Goal: Information Seeking & Learning: Understand process/instructions

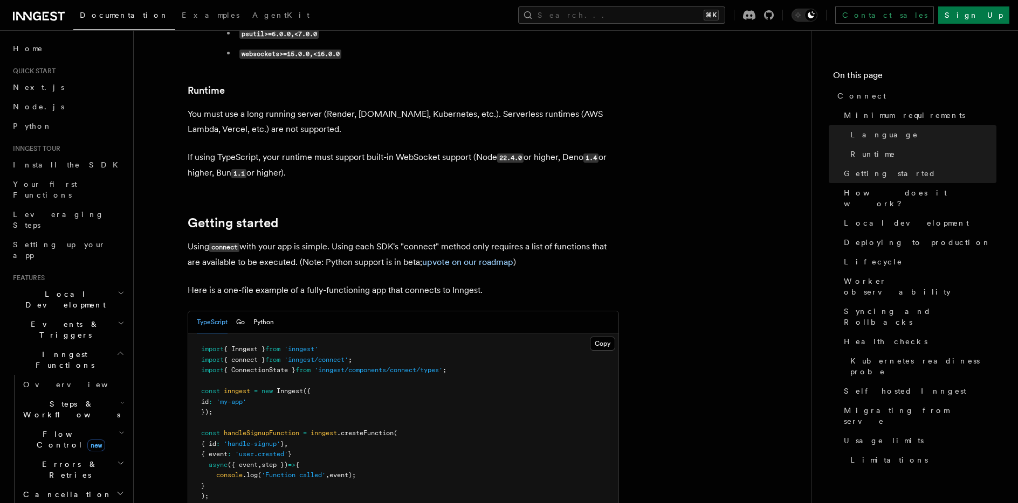
scroll to position [529, 0]
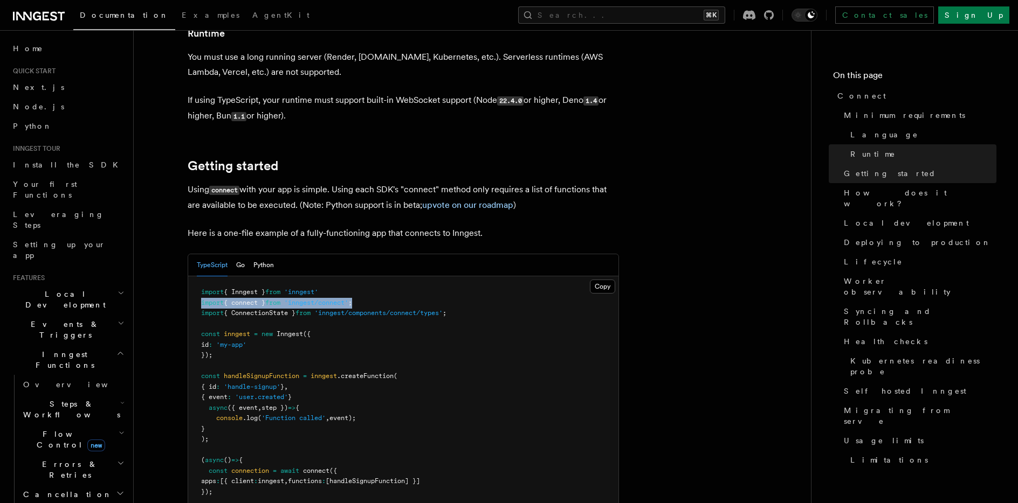
drag, startPoint x: 376, startPoint y: 258, endPoint x: 191, endPoint y: 254, distance: 185.5
click at [191, 277] on pre "import { Inngest } from 'inngest' import { connect } from 'inngest/connect' ; i…" at bounding box center [403, 409] width 430 height 264
copy span "import { connect } from 'inngest/connect' ;"
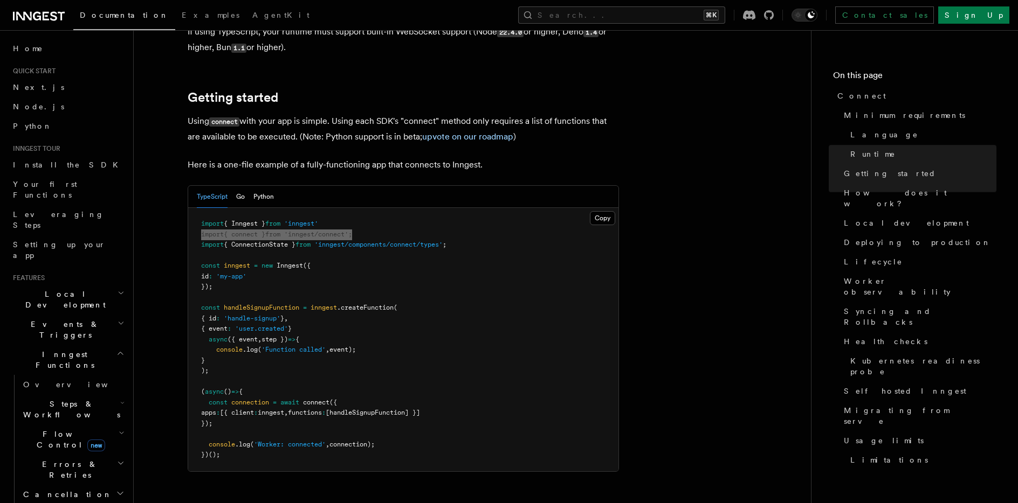
scroll to position [618, 0]
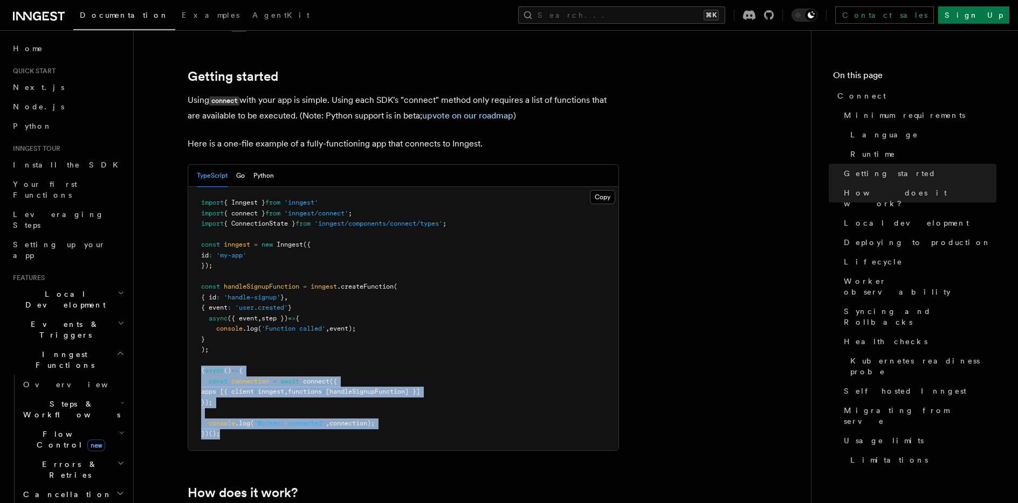
drag, startPoint x: 238, startPoint y: 388, endPoint x: 175, endPoint y: 329, distance: 85.8
copy code "( async () => { const connection = await connect ({ apps : [{ client : inngest …"
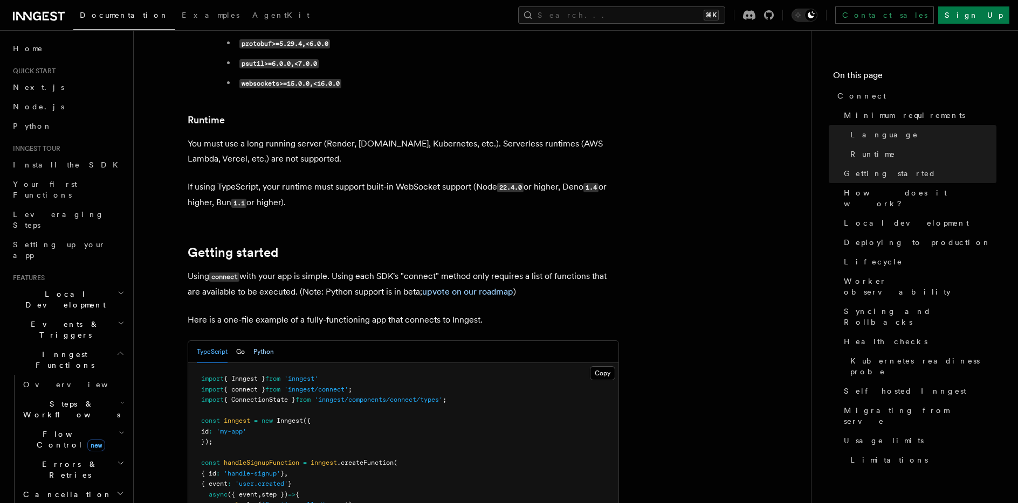
scroll to position [455, 0]
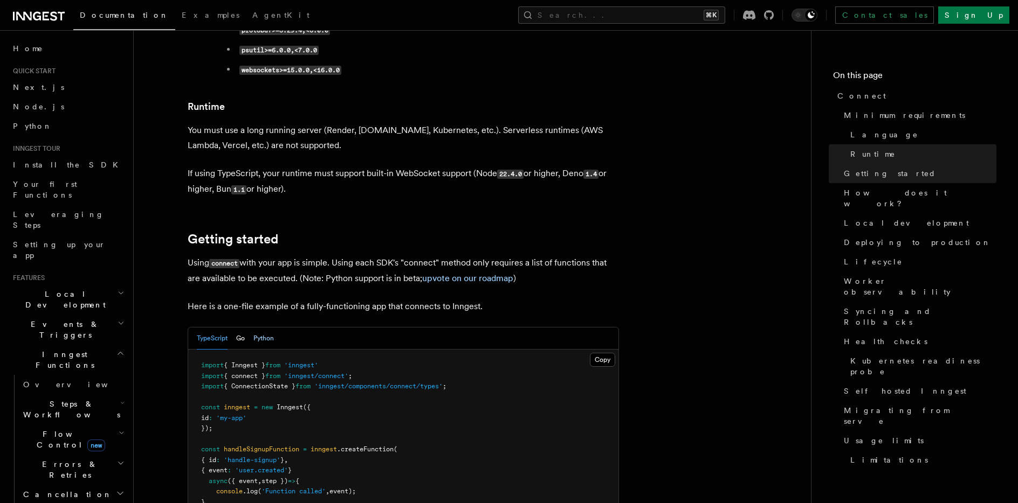
click at [261, 328] on button "Python" at bounding box center [263, 339] width 20 height 22
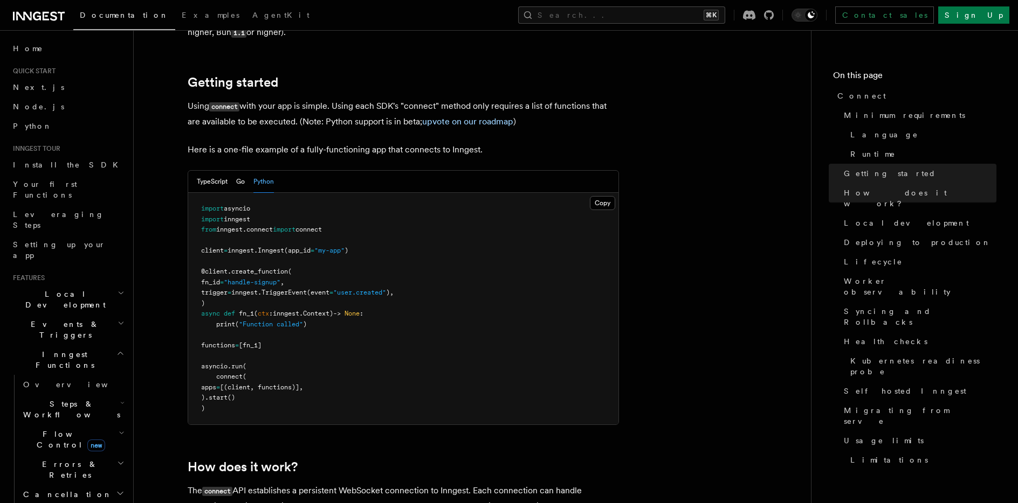
scroll to position [610, 0]
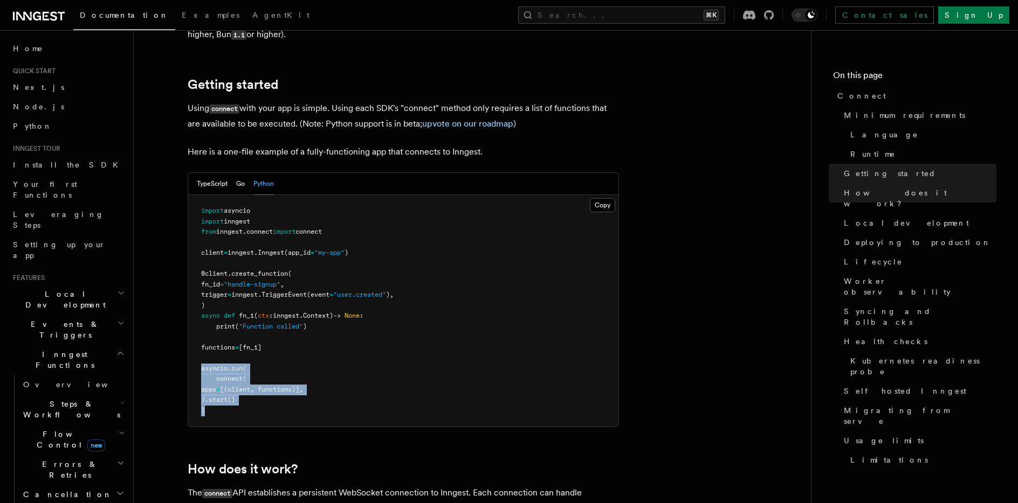
drag, startPoint x: 216, startPoint y: 366, endPoint x: 192, endPoint y: 328, distance: 44.7
click at [192, 328] on pre "import asyncio import inngest from inngest . connect import connect client = in…" at bounding box center [403, 311] width 430 height 232
copy code "asyncio . run ( connect ( apps = [(client, functions)], ). start () )"
drag, startPoint x: 346, startPoint y: 185, endPoint x: 198, endPoint y: 190, distance: 147.8
click at [198, 195] on pre "import asyncio import inngest from inngest . connect import connect client = in…" at bounding box center [403, 311] width 430 height 232
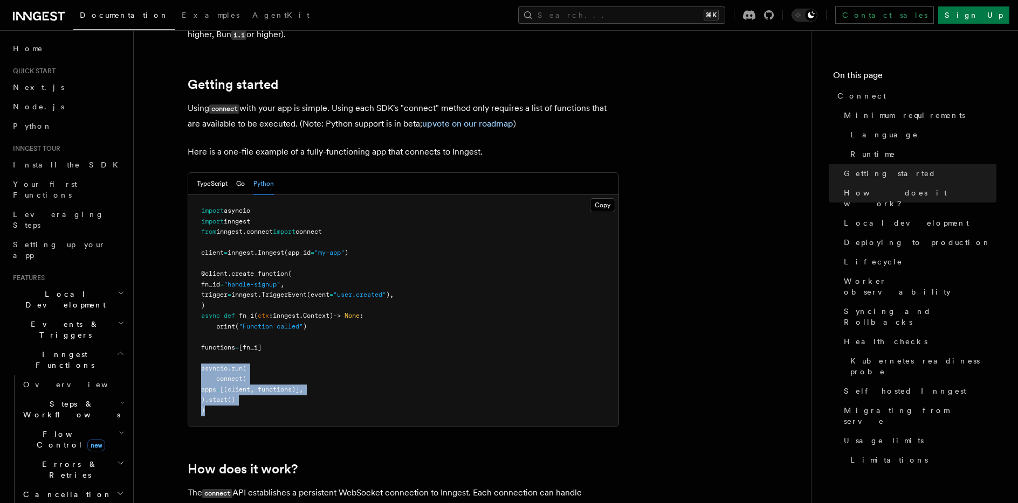
copy span "from inngest . connect import connect"
